Goal: Task Accomplishment & Management: Use online tool/utility

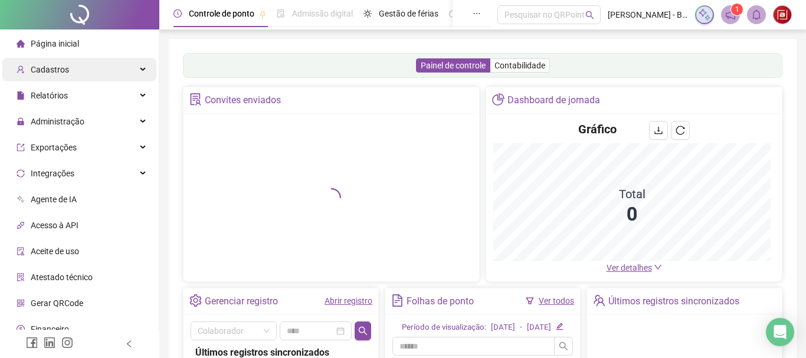
click at [58, 65] on span "Cadastros" at bounding box center [50, 69] width 38 height 9
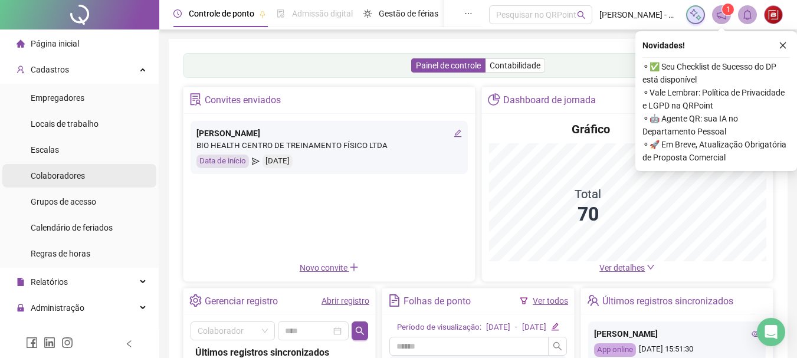
click at [87, 171] on li "Colaboradores" at bounding box center [79, 176] width 154 height 24
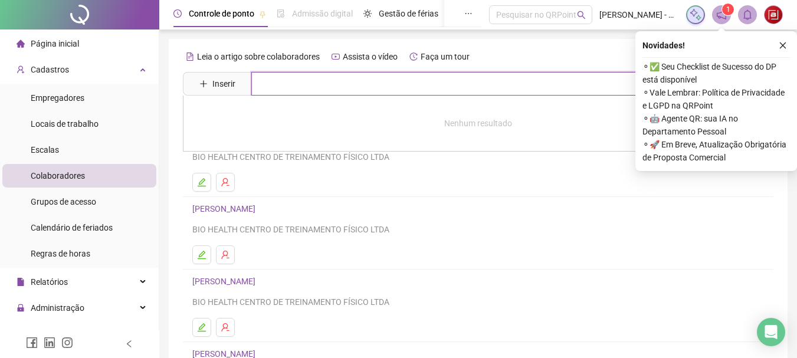
click at [323, 88] on input "text" at bounding box center [486, 84] width 471 height 24
type input "******"
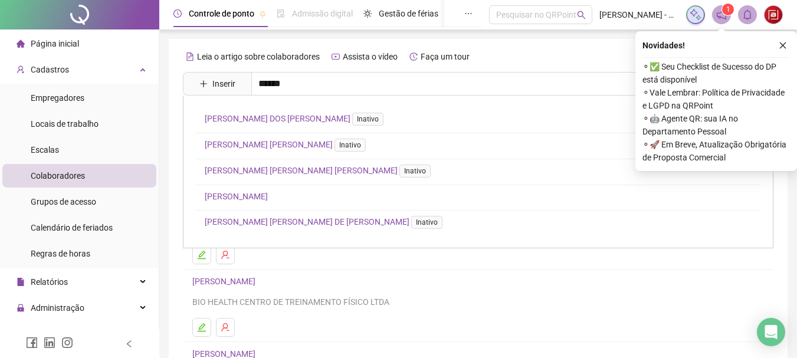
click at [268, 192] on link "[PERSON_NAME]" at bounding box center [236, 196] width 63 height 9
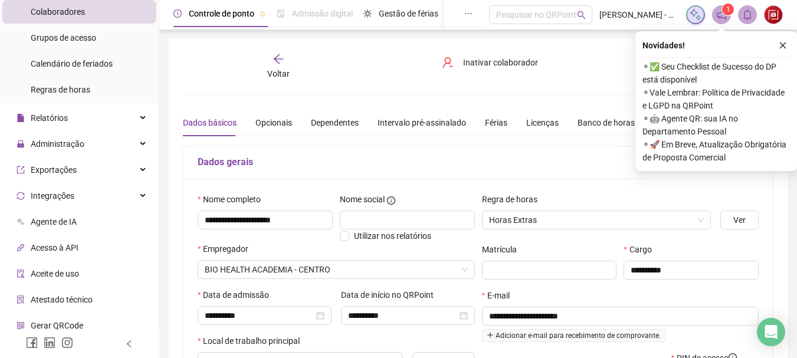
scroll to position [224, 0]
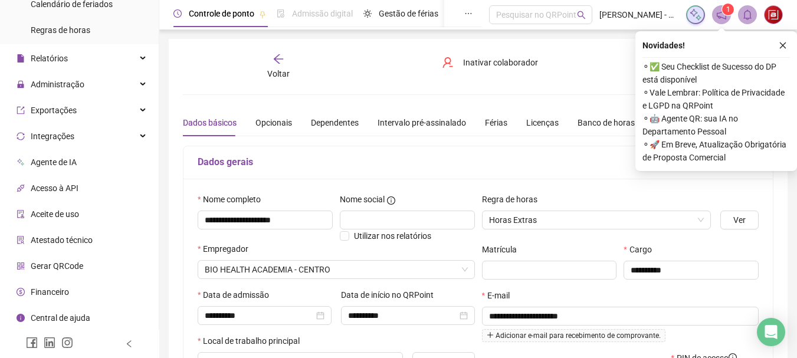
click at [67, 268] on span "Gerar QRCode" at bounding box center [57, 265] width 53 height 9
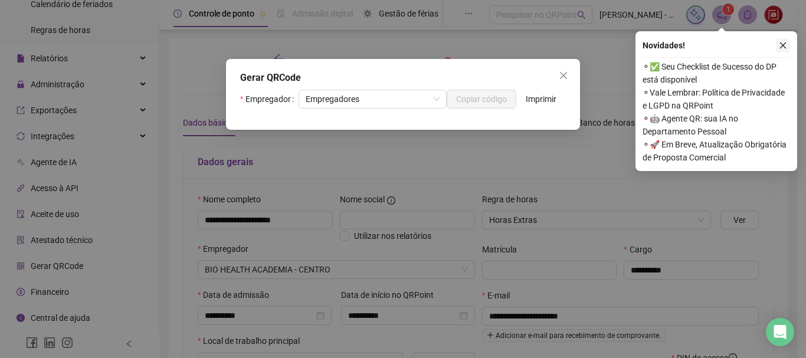
click at [784, 44] on icon "close" at bounding box center [783, 45] width 8 height 8
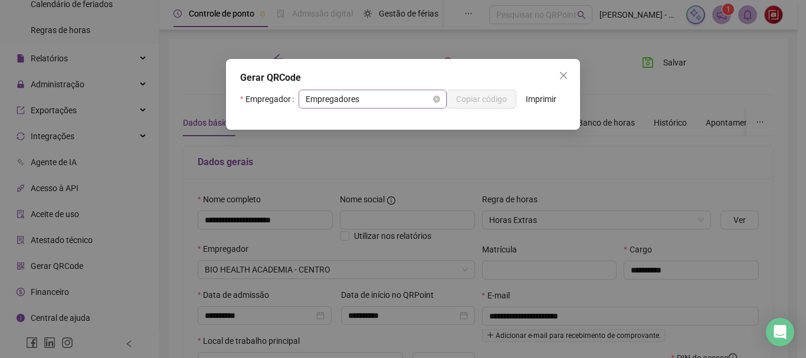
click at [335, 102] on span "Empregadores" at bounding box center [373, 99] width 134 height 18
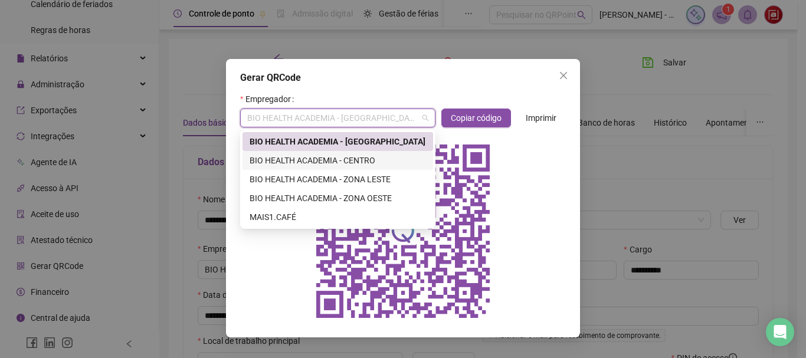
click at [357, 161] on div "BIO HEALTH ACADEMIA - CENTRO" at bounding box center [338, 160] width 176 height 13
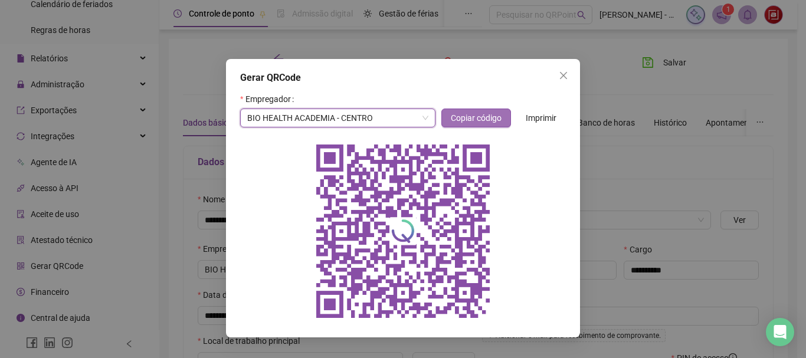
click at [466, 120] on span "Copiar código" at bounding box center [476, 118] width 51 height 13
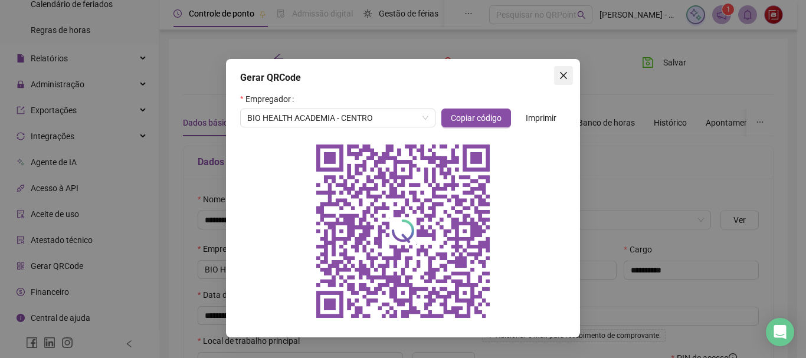
click at [569, 81] on button "Close" at bounding box center [563, 75] width 19 height 19
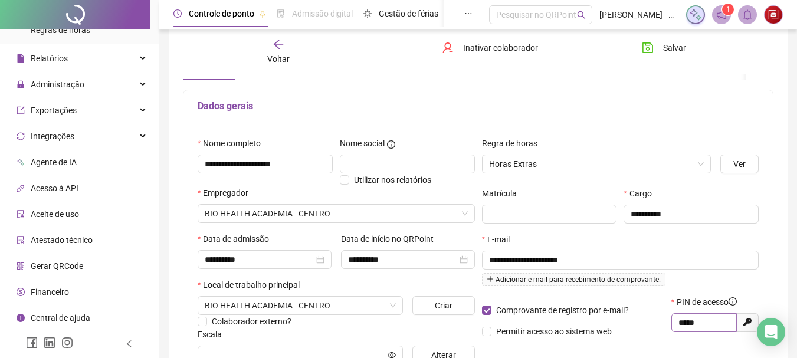
scroll to position [99, 0]
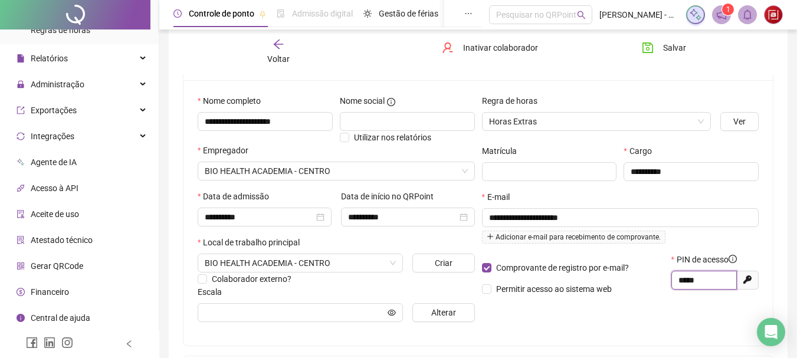
click at [692, 282] on input "*****" at bounding box center [703, 280] width 49 height 13
